Goal: Transaction & Acquisition: Purchase product/service

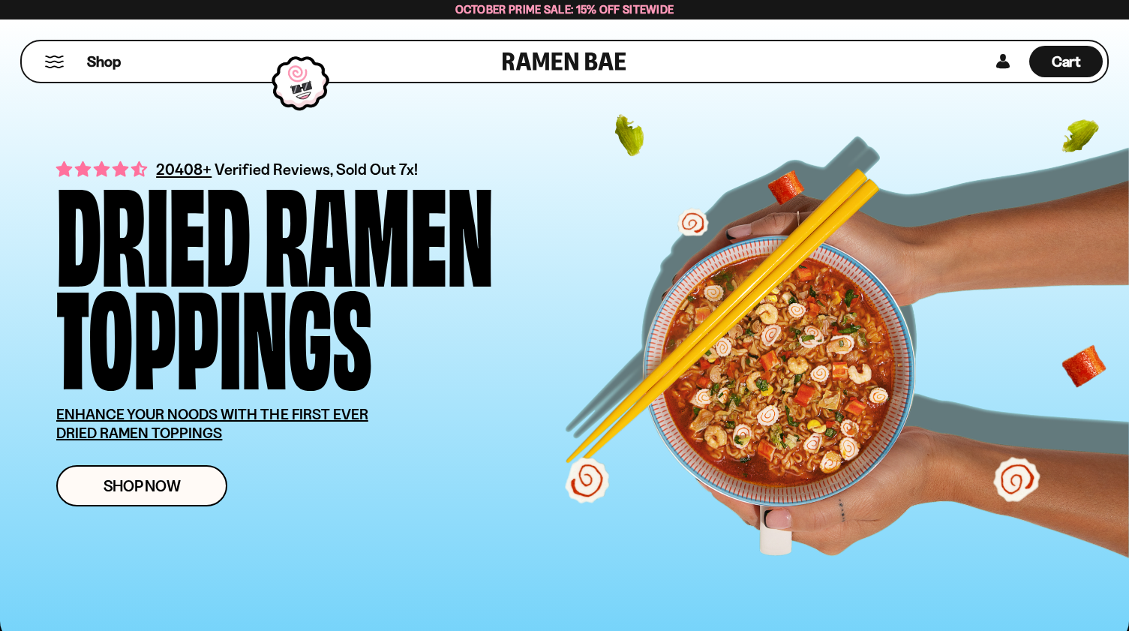
click at [48, 64] on button "Mobile Menu Trigger" at bounding box center [54, 62] width 20 height 13
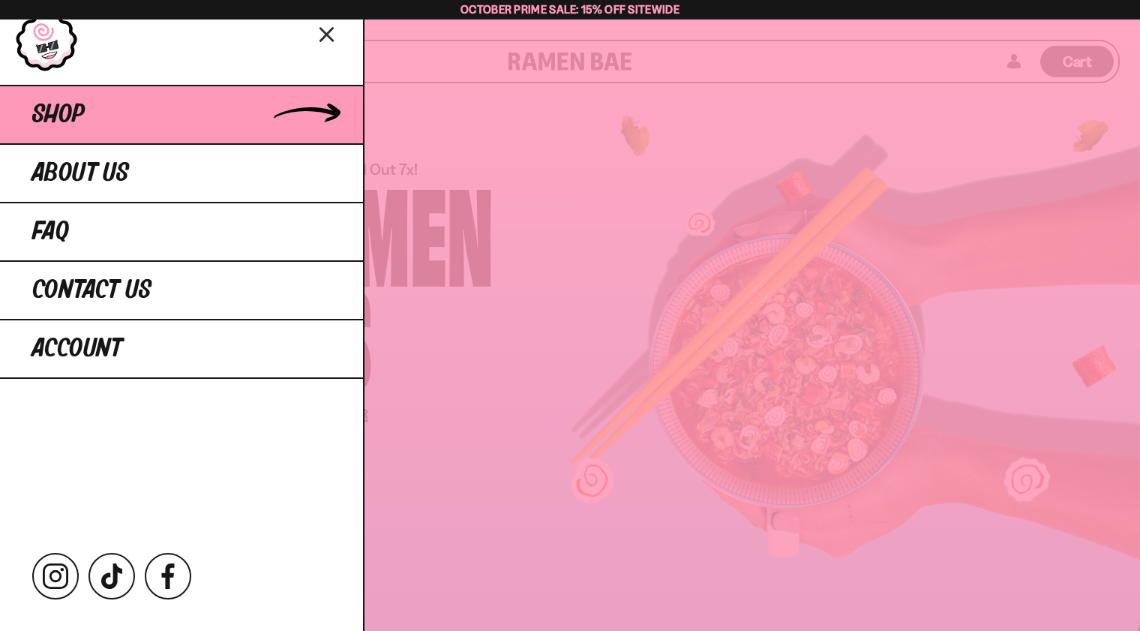
click at [56, 112] on span "Shop" at bounding box center [58, 114] width 53 height 27
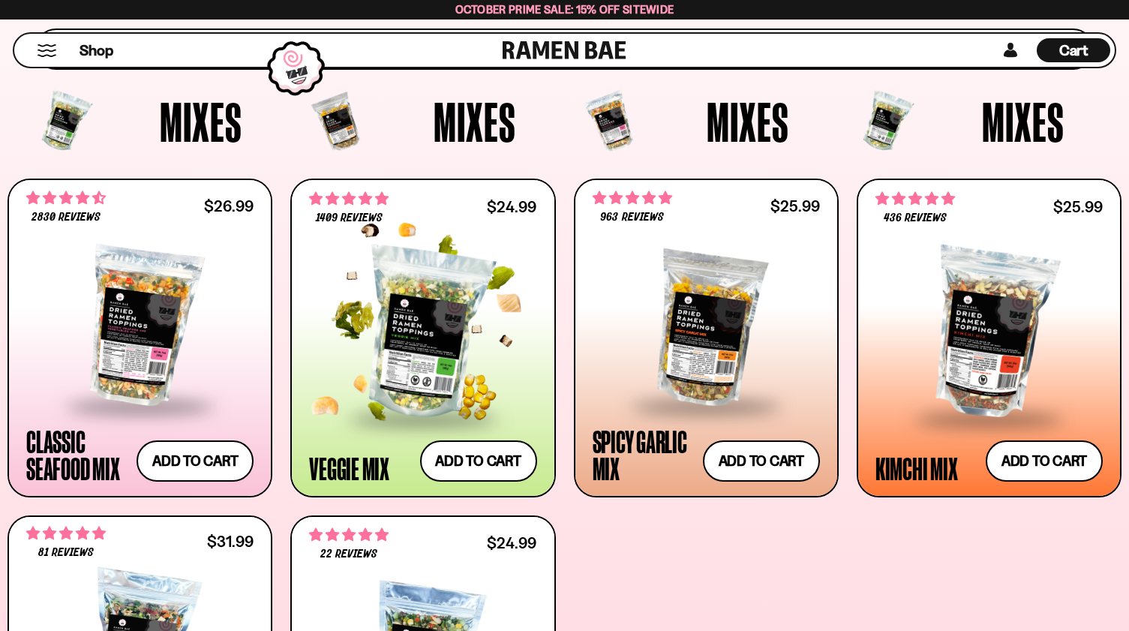
scroll to position [525, 0]
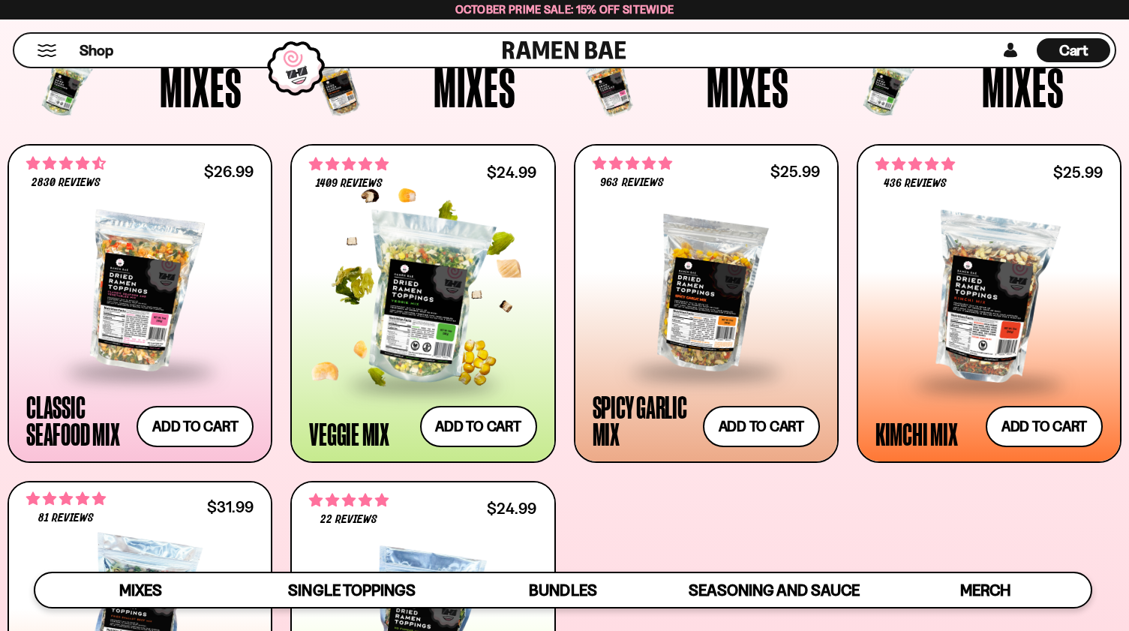
click at [435, 278] on div at bounding box center [422, 299] width 227 height 167
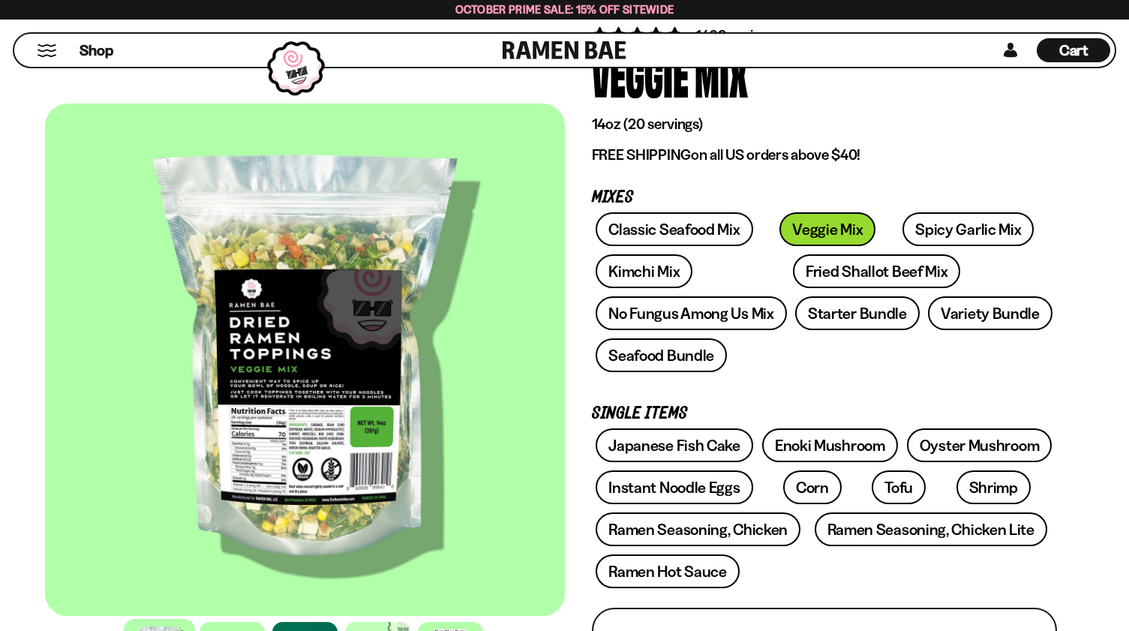
scroll to position [150, 0]
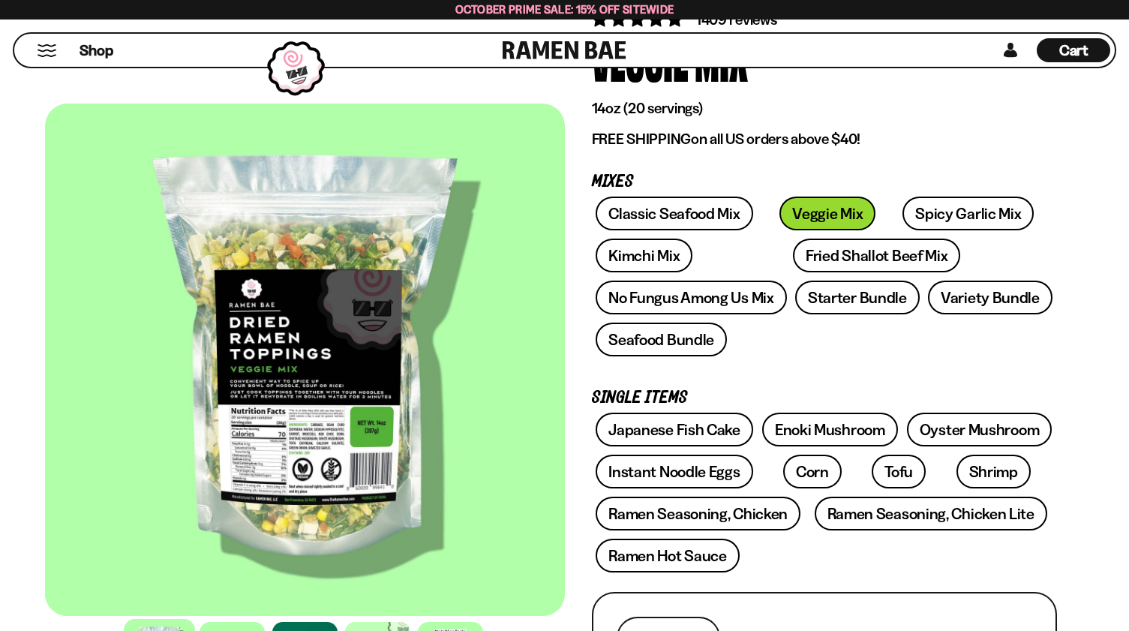
click at [295, 426] on div at bounding box center [305, 360] width 520 height 512
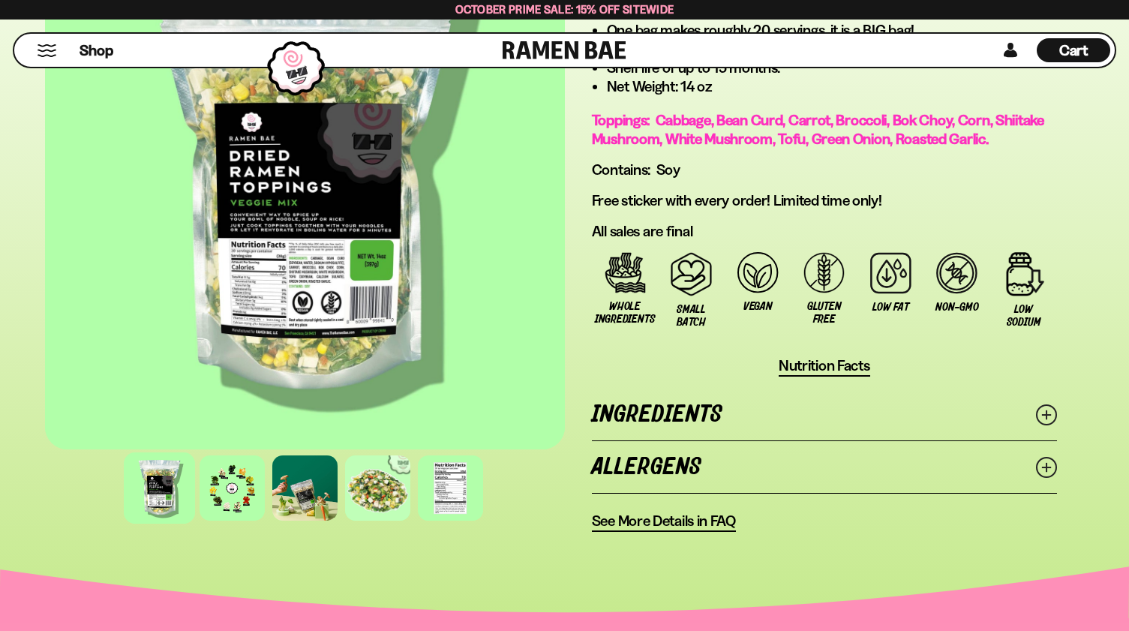
scroll to position [1050, 0]
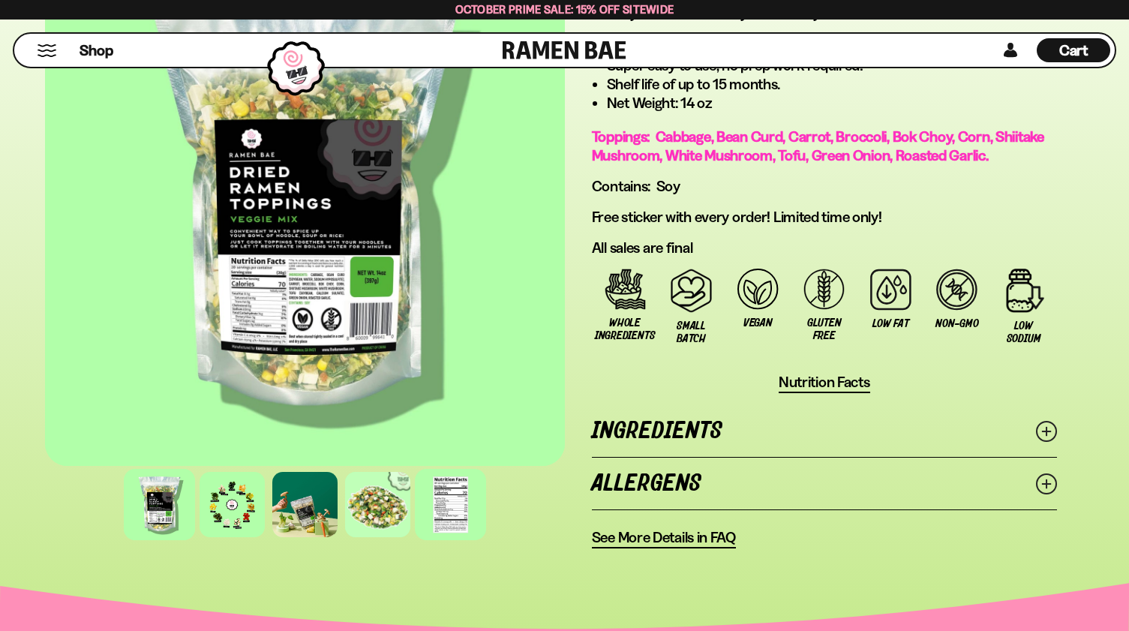
click at [450, 492] on div at bounding box center [450, 504] width 71 height 71
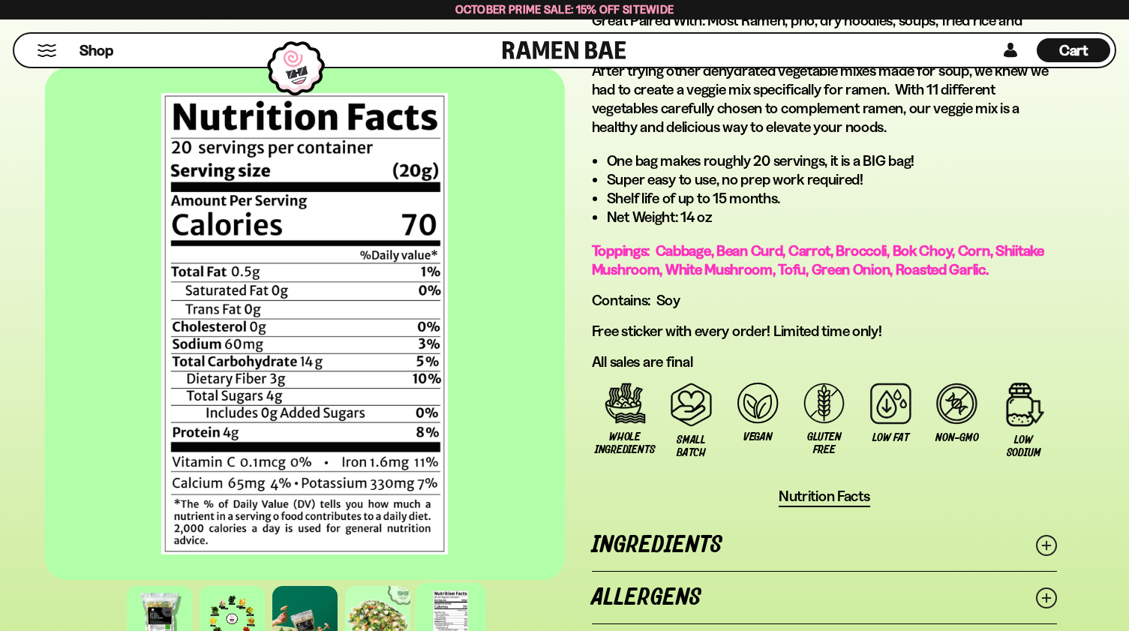
scroll to position [900, 0]
